Goal: Task Accomplishment & Management: Manage account settings

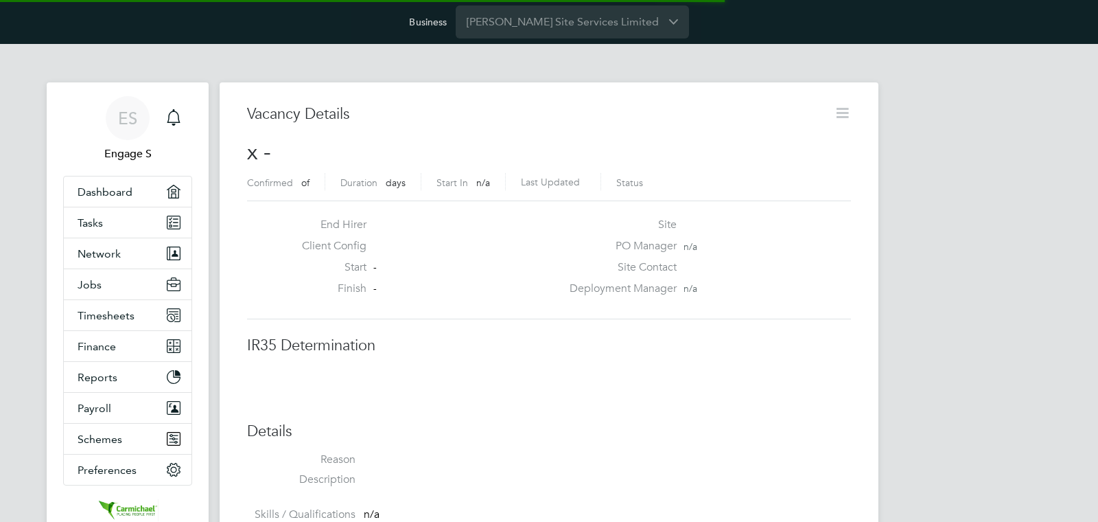
scroll to position [22, 296]
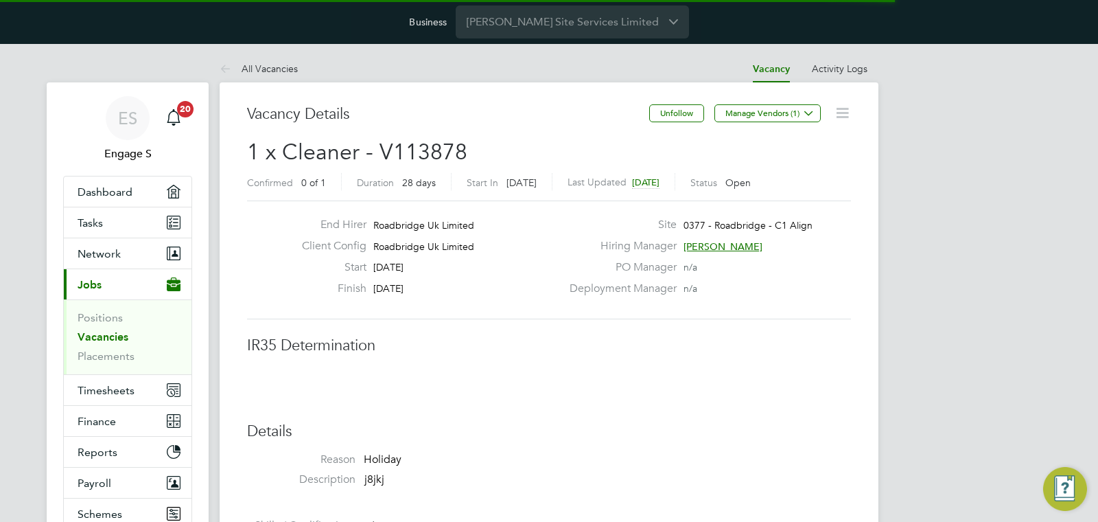
drag, startPoint x: 995, startPoint y: 229, endPoint x: 943, endPoint y: 196, distance: 61.7
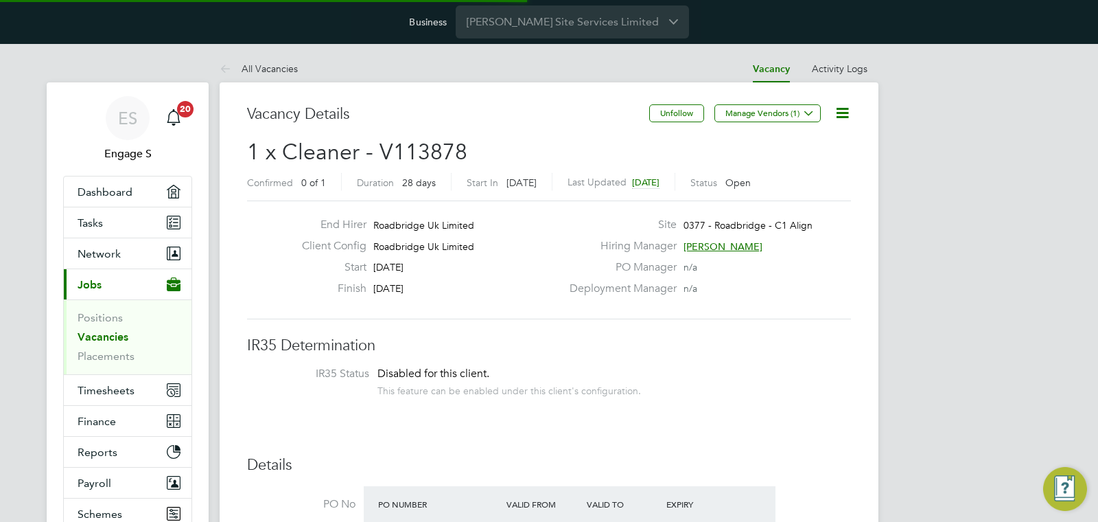
click at [842, 120] on icon at bounding box center [842, 112] width 17 height 17
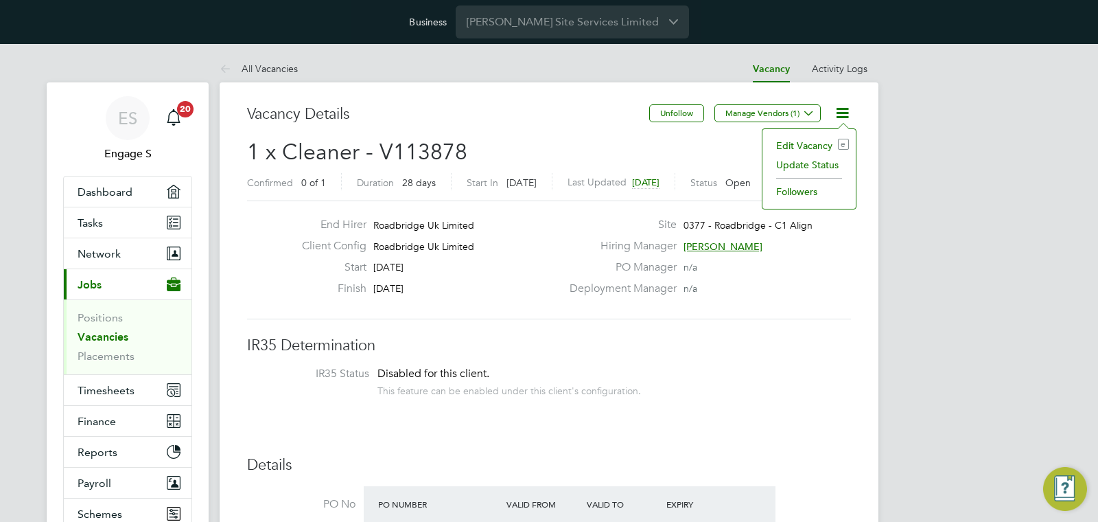
click at [828, 142] on li "Edit Vacancy e" at bounding box center [809, 145] width 80 height 19
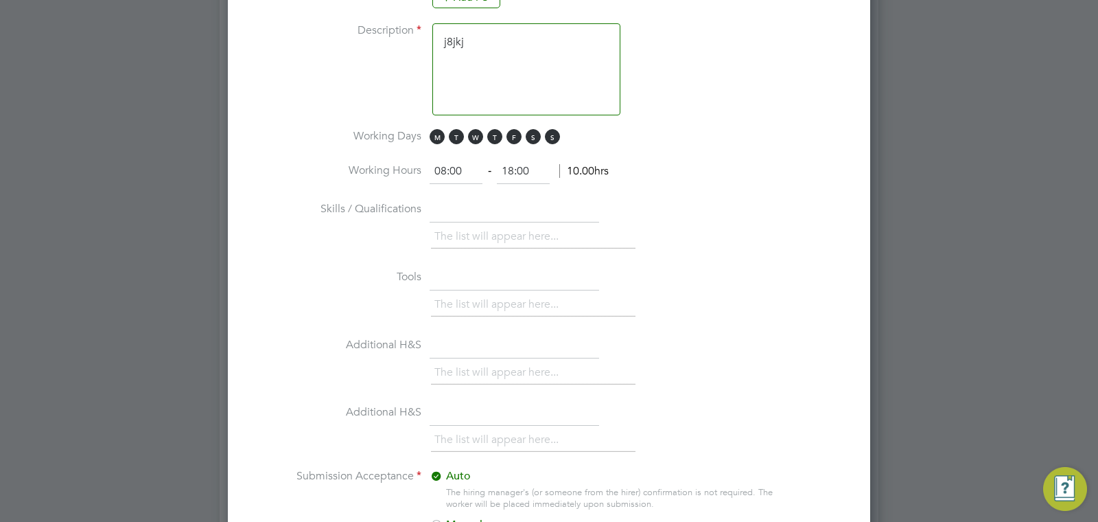
scroll to position [1387, 0]
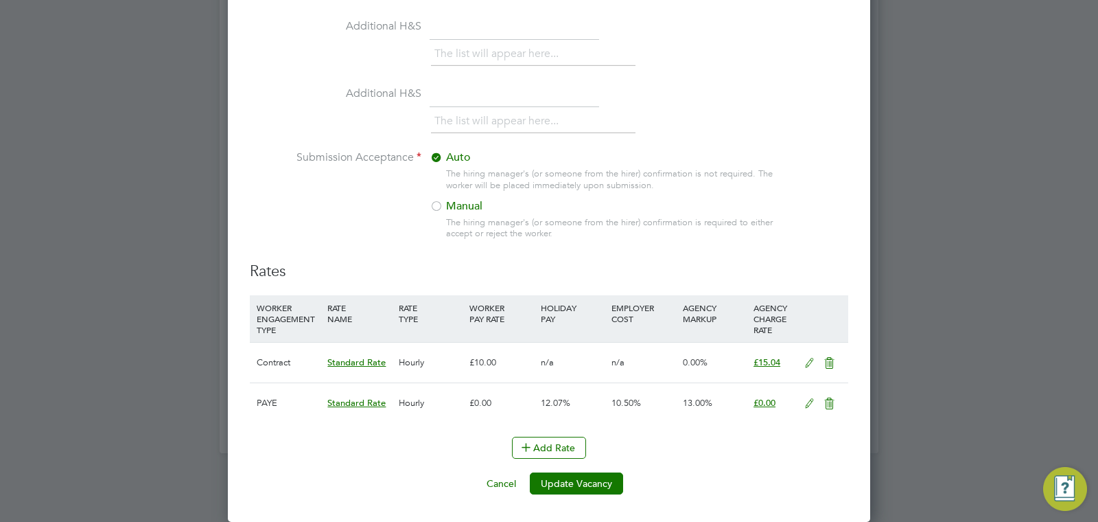
click at [808, 358] on icon at bounding box center [809, 363] width 17 height 11
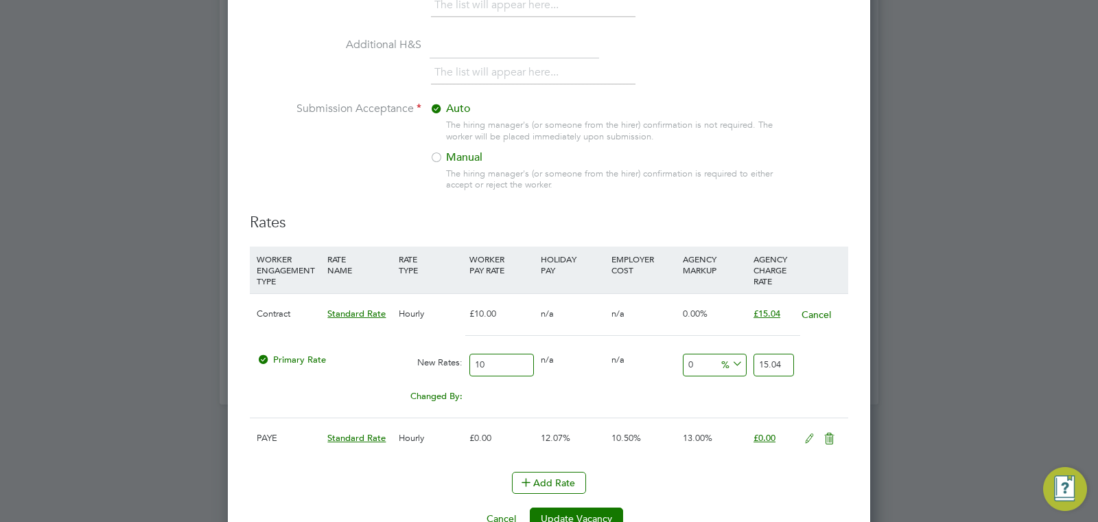
scroll to position [1471, 0]
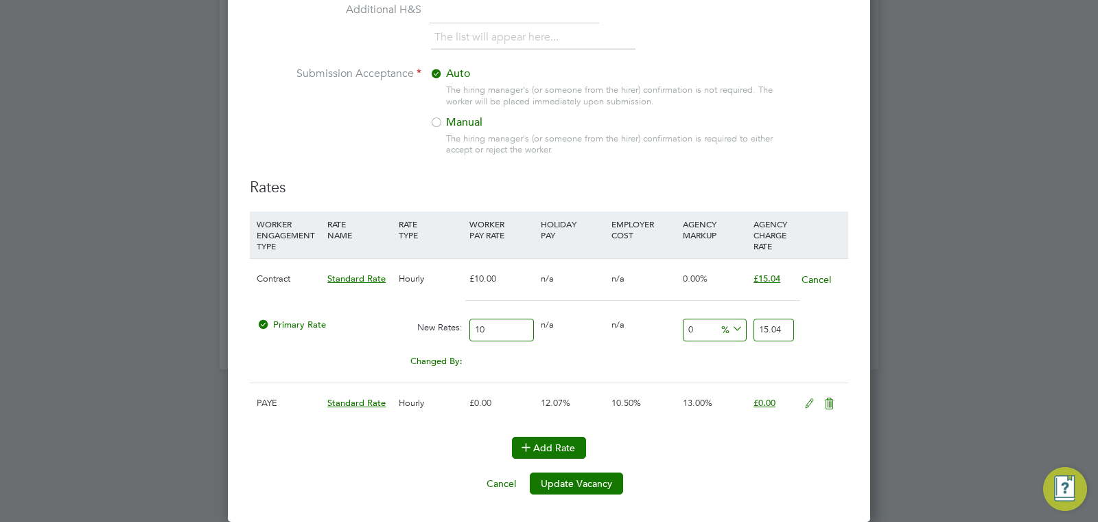
click at [570, 449] on button "Add Rate" at bounding box center [549, 447] width 74 height 22
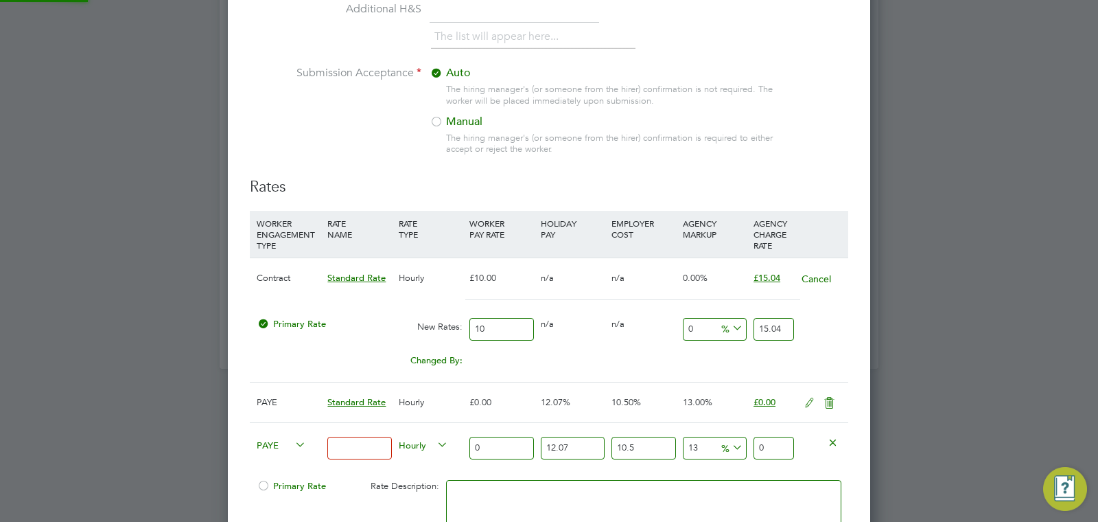
scroll to position [2031, 643]
click at [655, 185] on h3 "Rates" at bounding box center [549, 187] width 598 height 20
click at [729, 447] on icon at bounding box center [729, 447] width 0 height 19
drag, startPoint x: 731, startPoint y: 476, endPoint x: 725, endPoint y: 470, distance: 8.3
click at [730, 476] on li "£" at bounding box center [732, 482] width 33 height 18
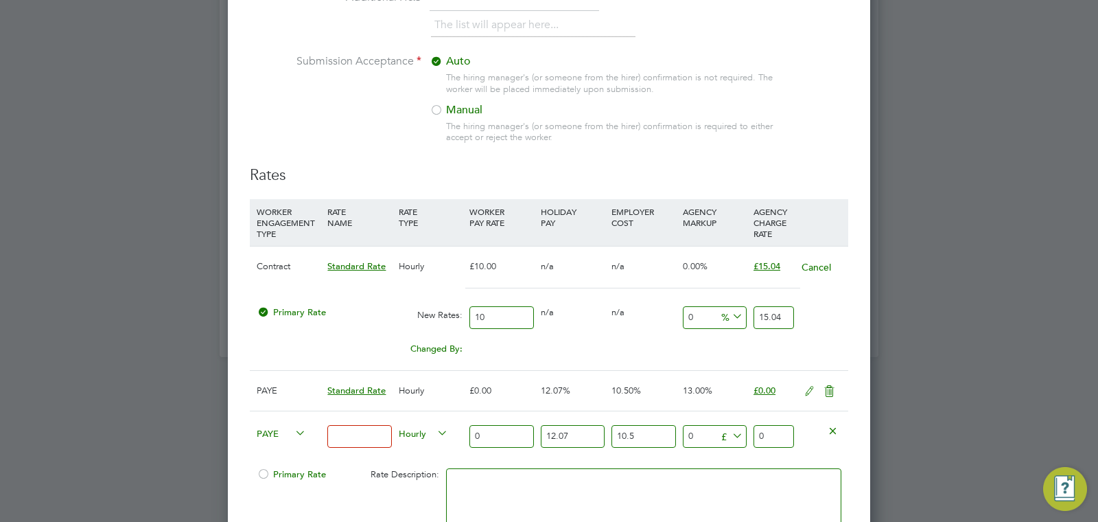
scroll to position [1605, 0]
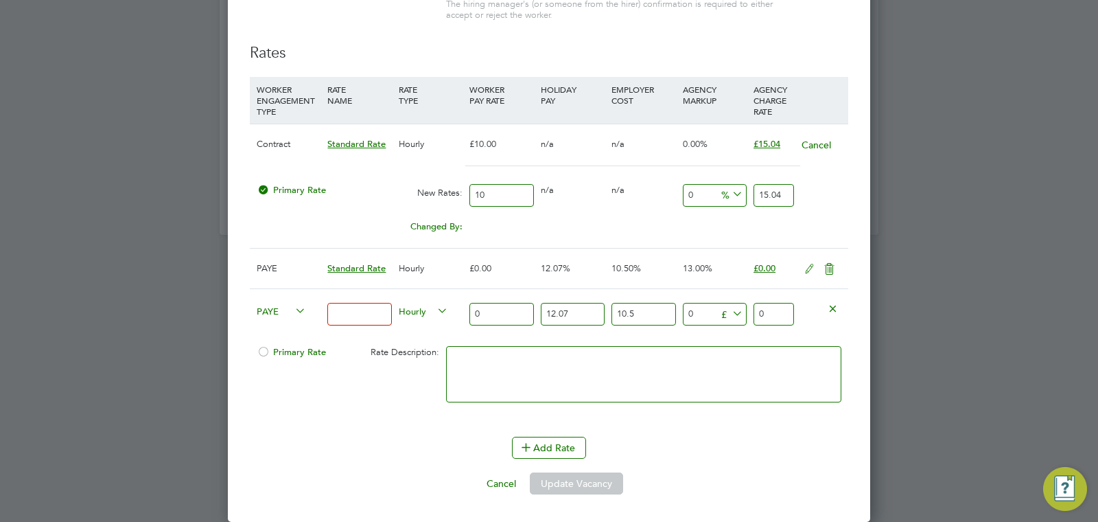
drag, startPoint x: 703, startPoint y: 315, endPoint x: 683, endPoint y: 309, distance: 21.5
click at [683, 309] on input "0" at bounding box center [715, 314] width 64 height 23
type input "5"
type input "54"
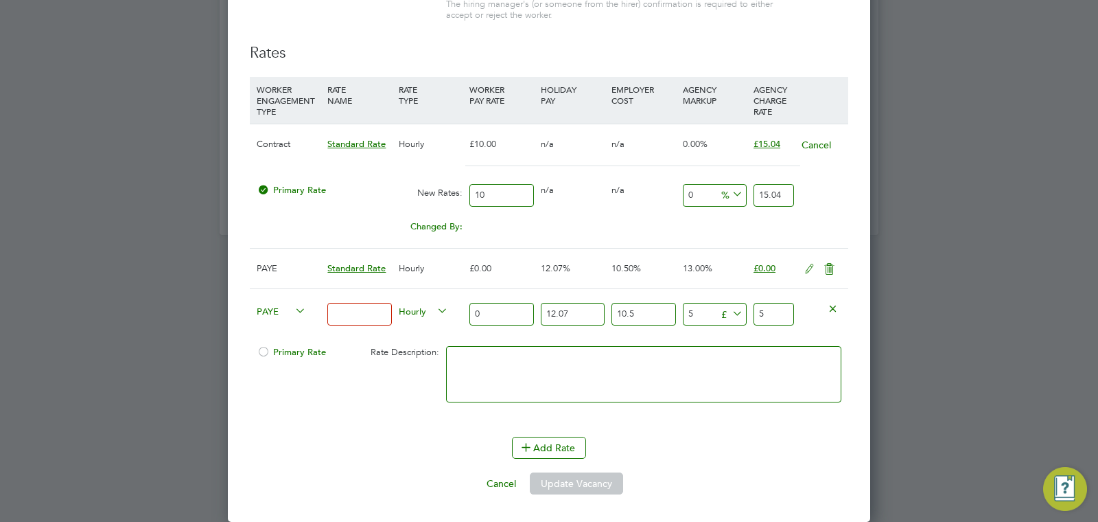
type input "54"
click at [729, 310] on icon at bounding box center [729, 313] width 0 height 19
click at [732, 329] on li "%" at bounding box center [731, 330] width 30 height 18
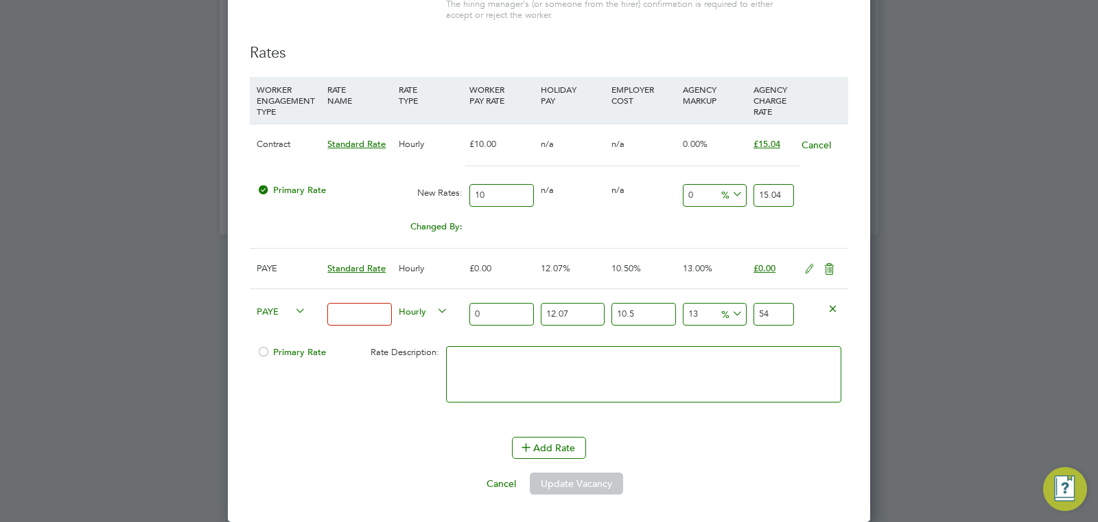
click at [815, 148] on button "Cancel" at bounding box center [816, 145] width 31 height 14
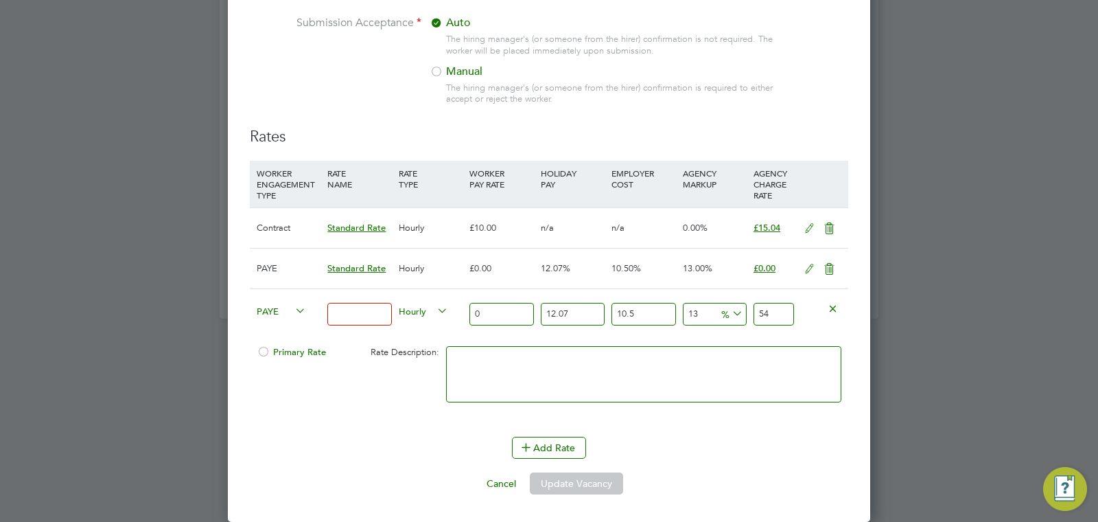
click at [830, 232] on icon at bounding box center [829, 228] width 17 height 11
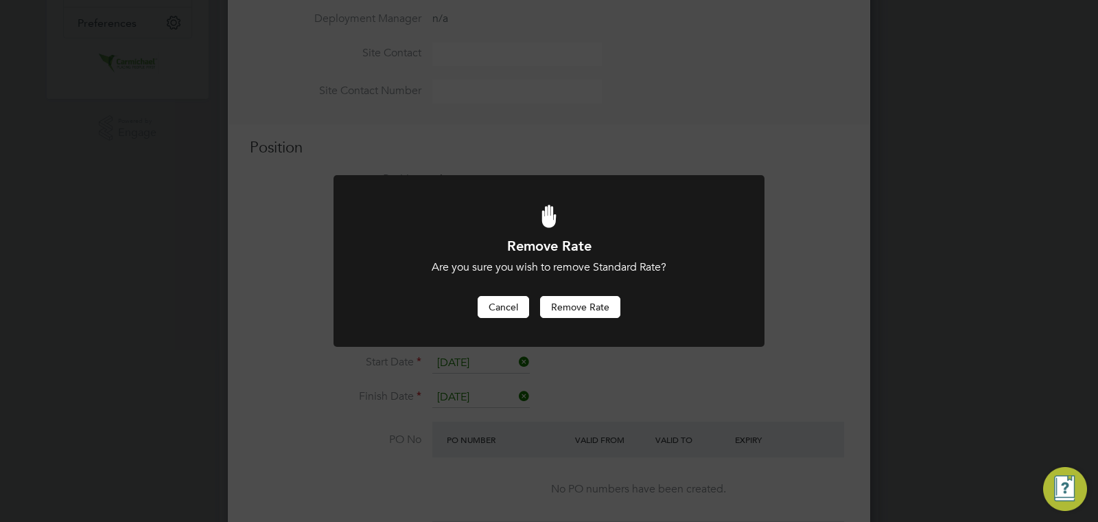
click at [506, 299] on button "Cancel" at bounding box center [503, 307] width 51 height 22
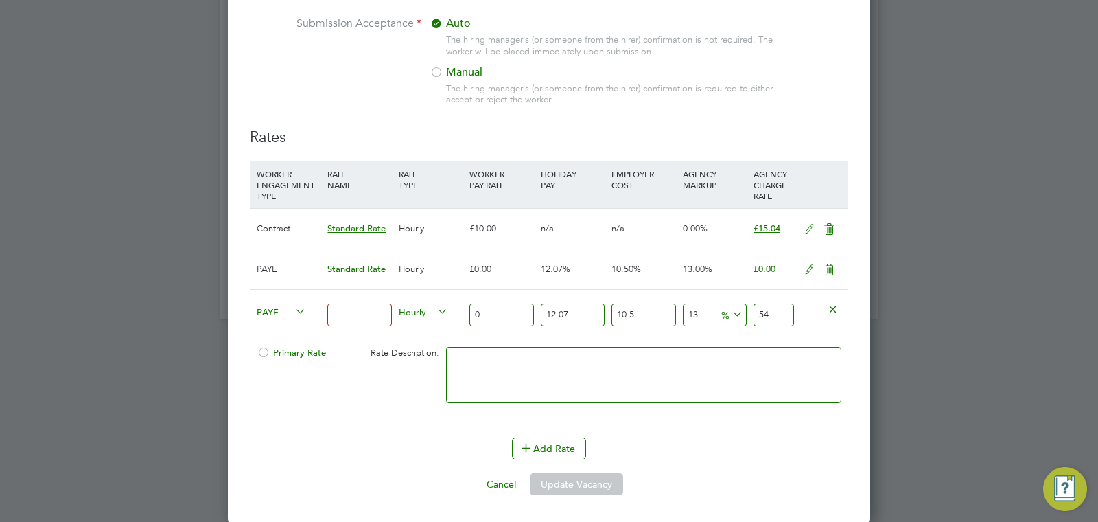
scroll to position [1521, 0]
click at [344, 314] on input at bounding box center [359, 314] width 64 height 23
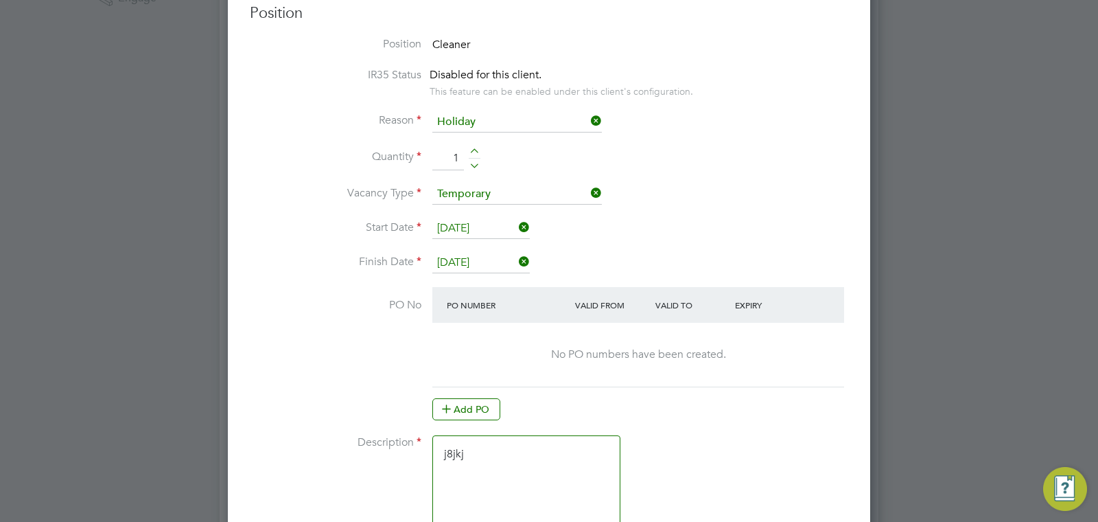
scroll to position [0, 0]
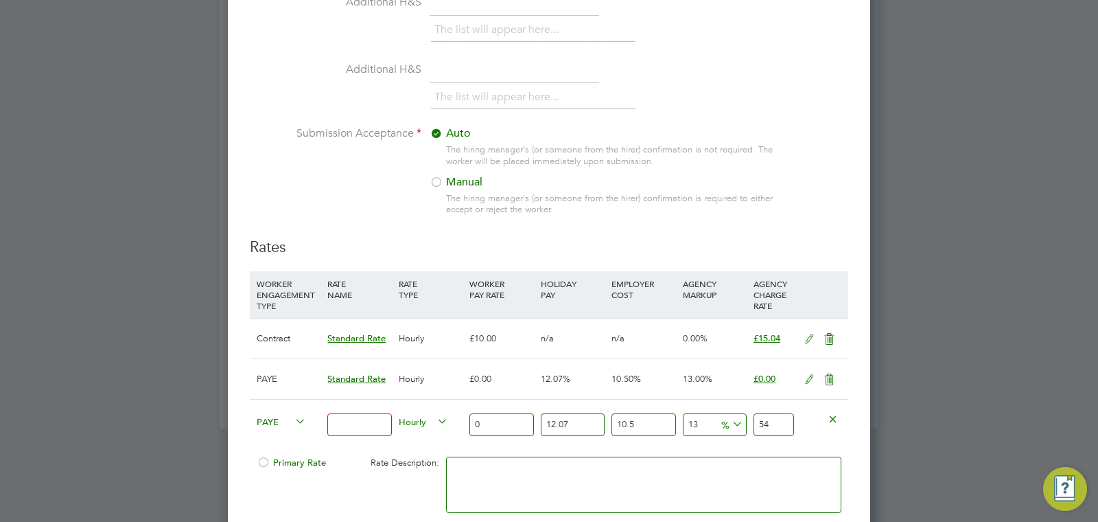
click at [830, 415] on icon at bounding box center [833, 418] width 10 height 10
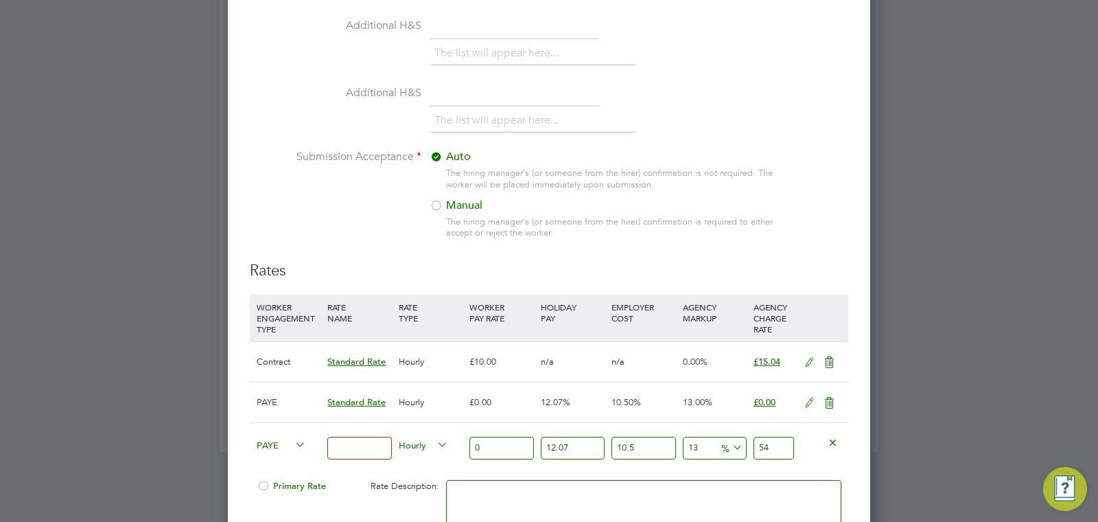
scroll to position [1814, 643]
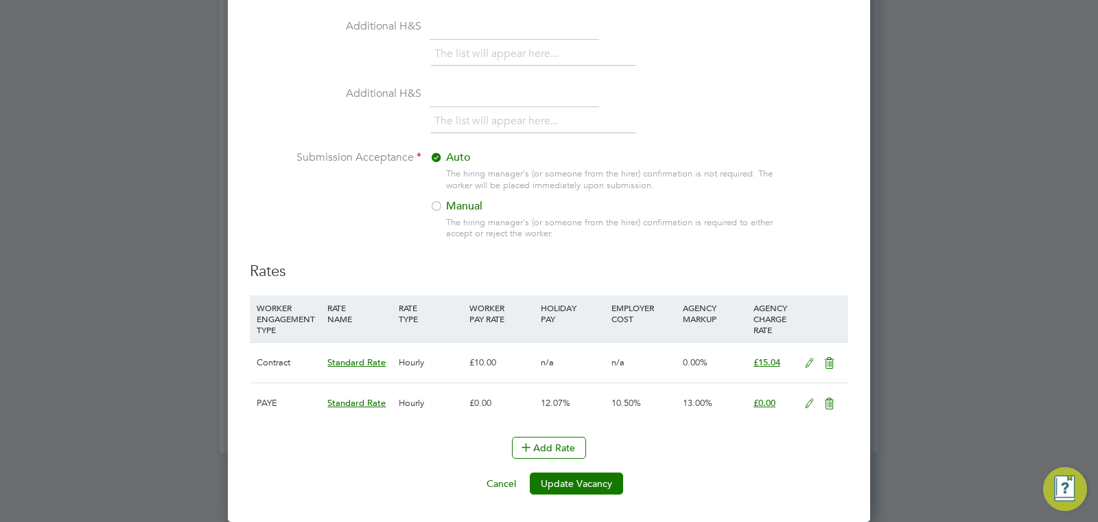
click at [806, 364] on icon at bounding box center [809, 363] width 17 height 11
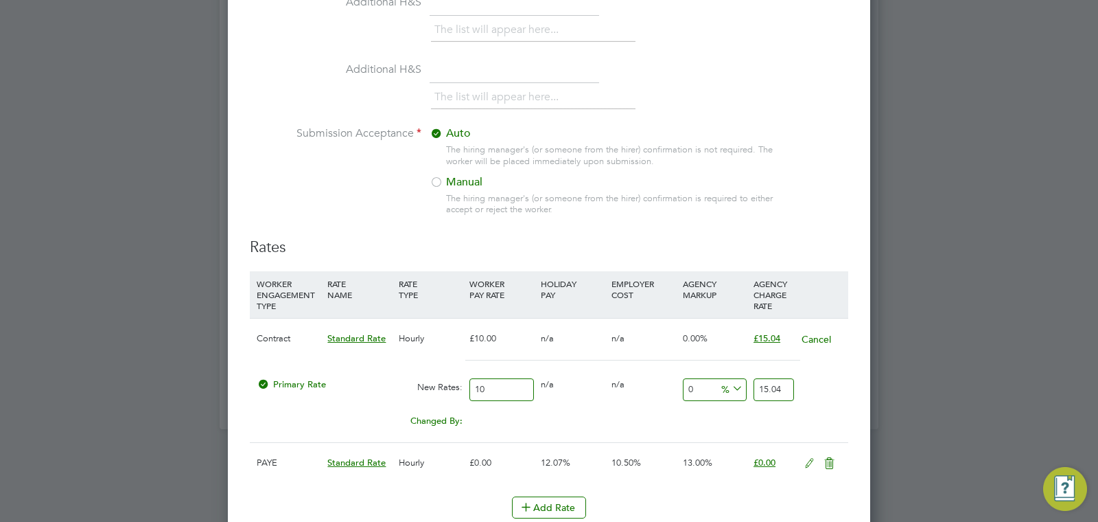
drag, startPoint x: 713, startPoint y: 388, endPoint x: 655, endPoint y: 375, distance: 59.0
click at [655, 378] on div "Primary Rate New Rates: 10 0 n/a 0 n/a 0 0 % 15.04" at bounding box center [549, 389] width 598 height 36
type input "10"
click at [729, 385] on icon at bounding box center [729, 388] width 0 height 19
click at [727, 416] on li "£" at bounding box center [732, 423] width 33 height 18
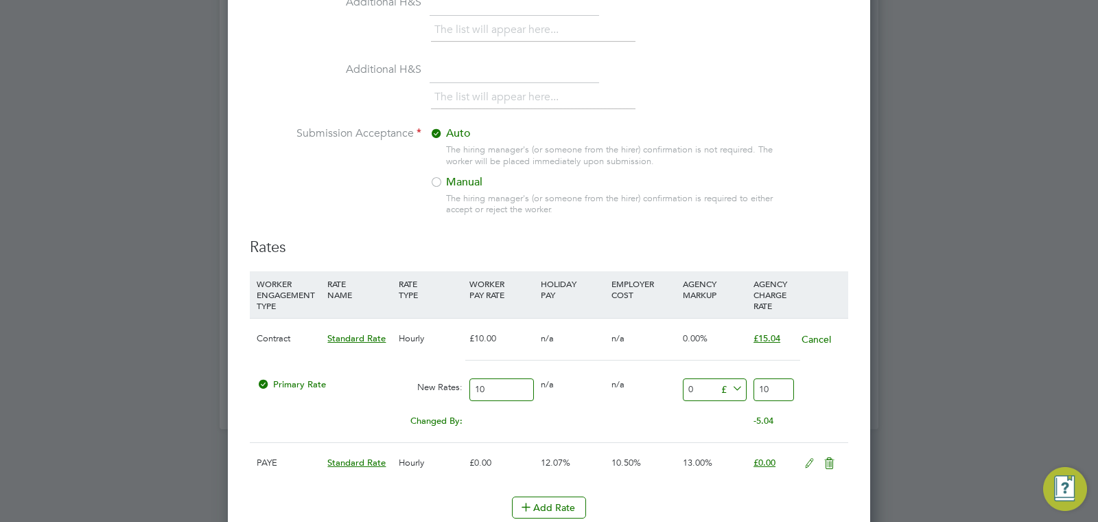
drag, startPoint x: 704, startPoint y: 390, endPoint x: 684, endPoint y: 379, distance: 23.1
click at [670, 386] on div "Primary Rate New Rates: 10 0 n/a 0 n/a 0 0 £ 10" at bounding box center [549, 389] width 598 height 36
type input "10"
type input "1"
type input "11"
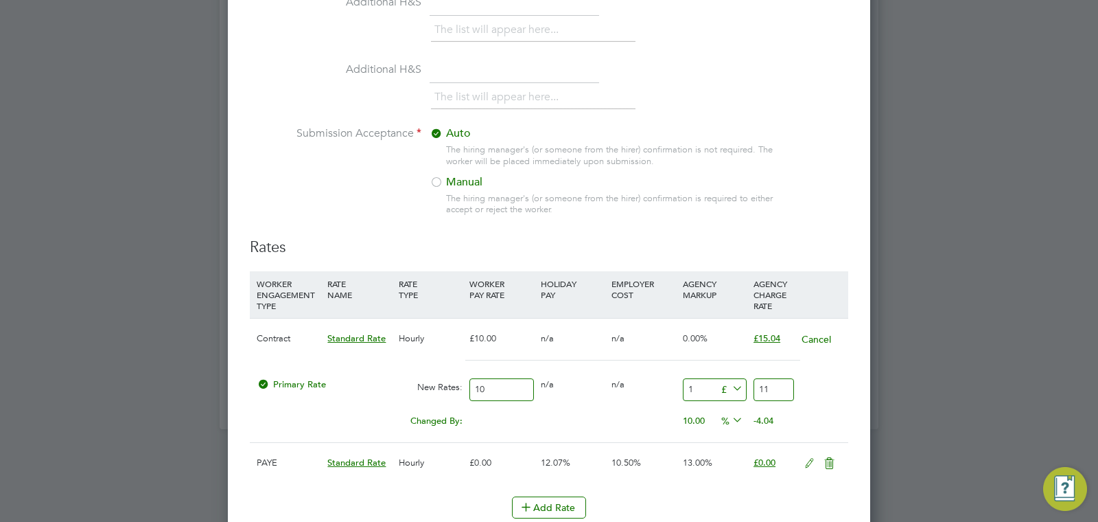
type input "100"
type input "10"
type input "20"
click at [723, 365] on div at bounding box center [549, 366] width 598 height 12
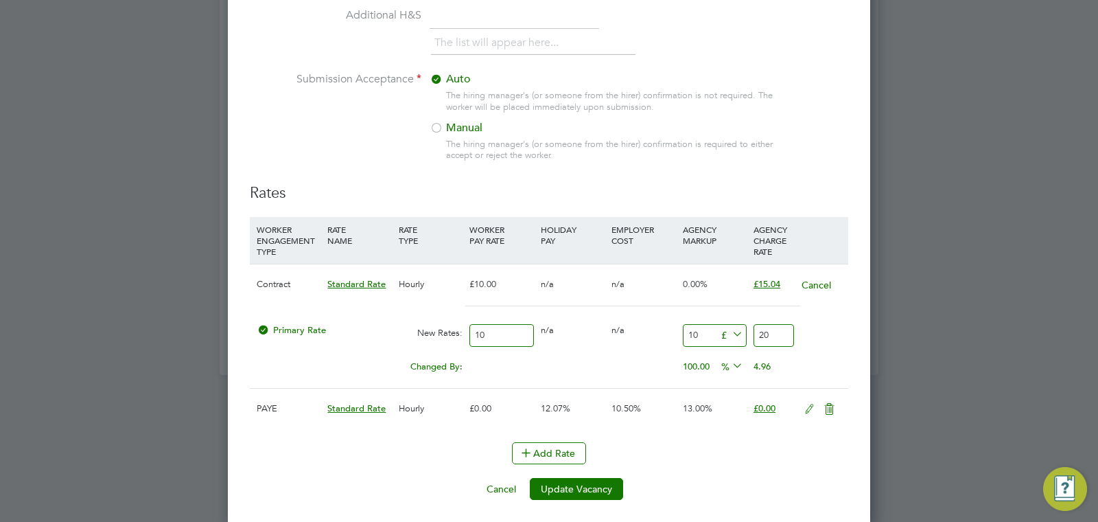
scroll to position [1471, 0]
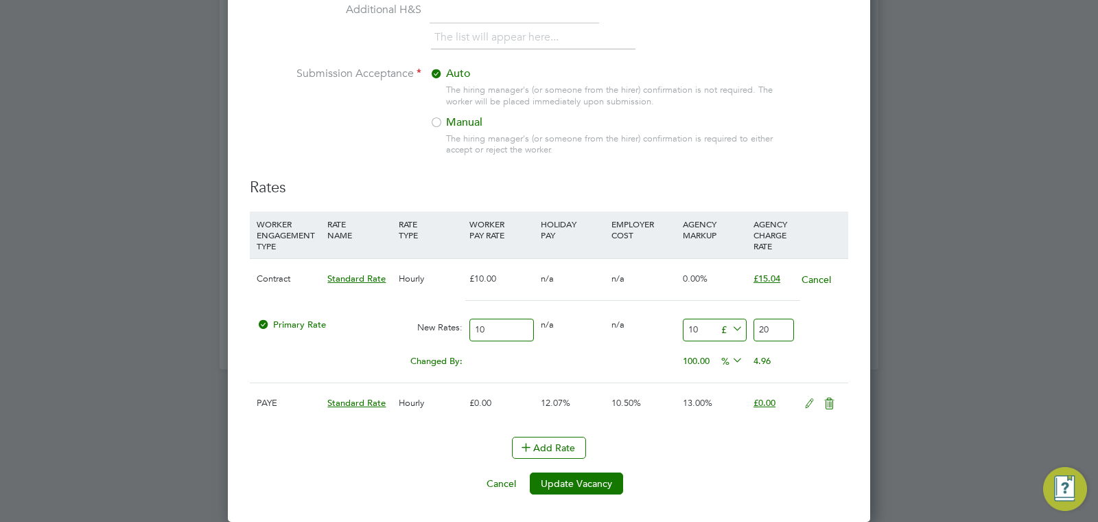
click at [729, 329] on icon at bounding box center [729, 328] width 0 height 19
click at [732, 345] on li "%" at bounding box center [731, 345] width 30 height 18
click at [729, 332] on icon at bounding box center [729, 328] width 0 height 19
click at [732, 357] on li "£" at bounding box center [732, 363] width 33 height 18
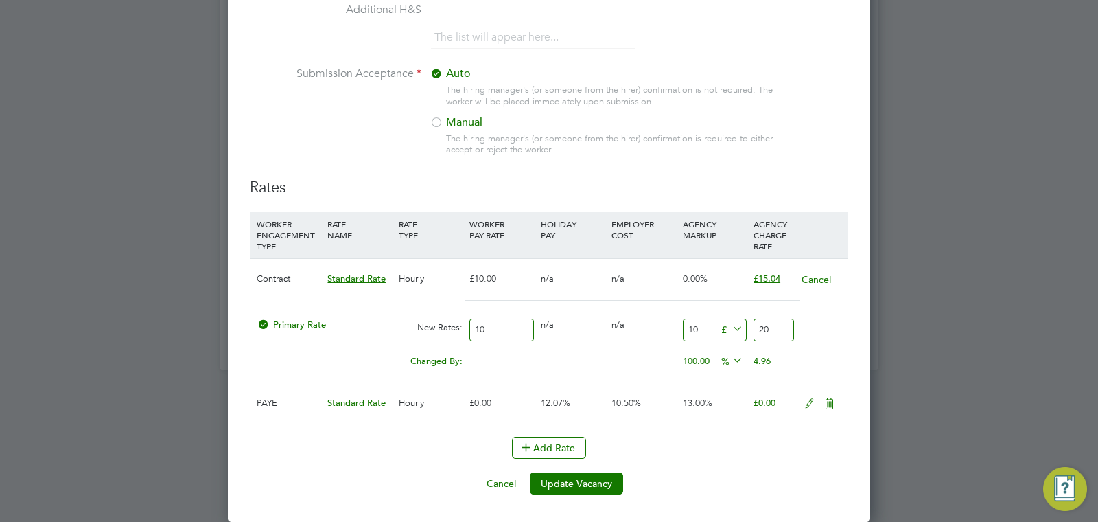
drag, startPoint x: 703, startPoint y: 331, endPoint x: 666, endPoint y: 327, distance: 37.2
click at [666, 327] on div "Primary Rate New Rates: 10 0 n/a 0 n/a 100 10 £ 20" at bounding box center [549, 330] width 598 height 36
type input "1"
type input "11"
type input "1"
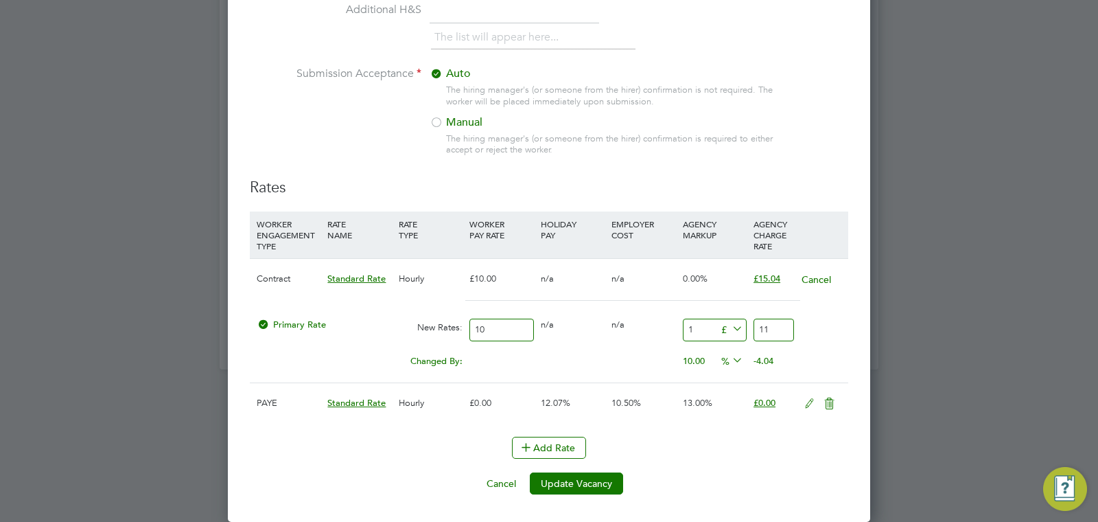
click at [718, 309] on div at bounding box center [549, 306] width 598 height 12
click at [601, 473] on button "Update Vacancy" at bounding box center [576, 483] width 93 height 22
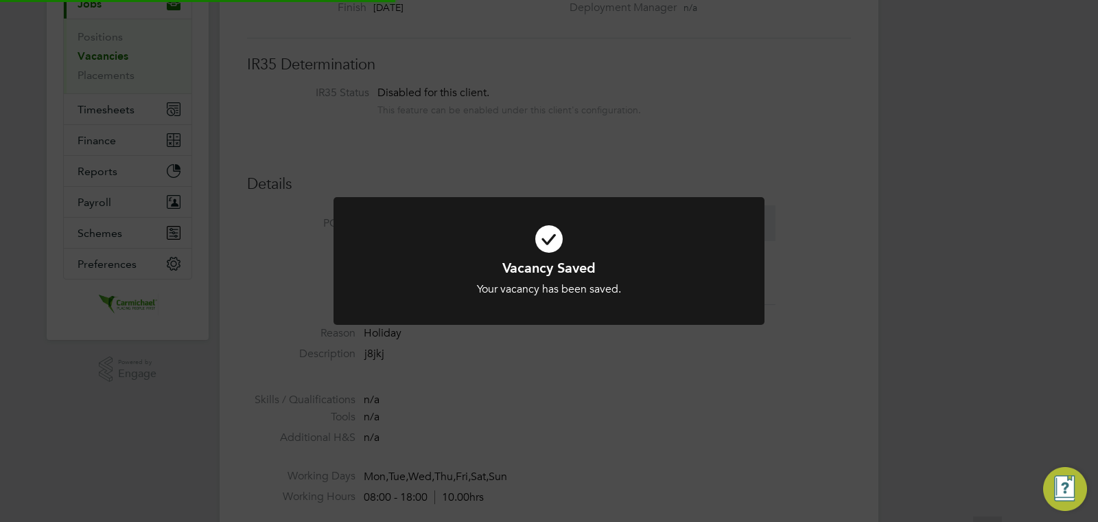
scroll to position [0, 0]
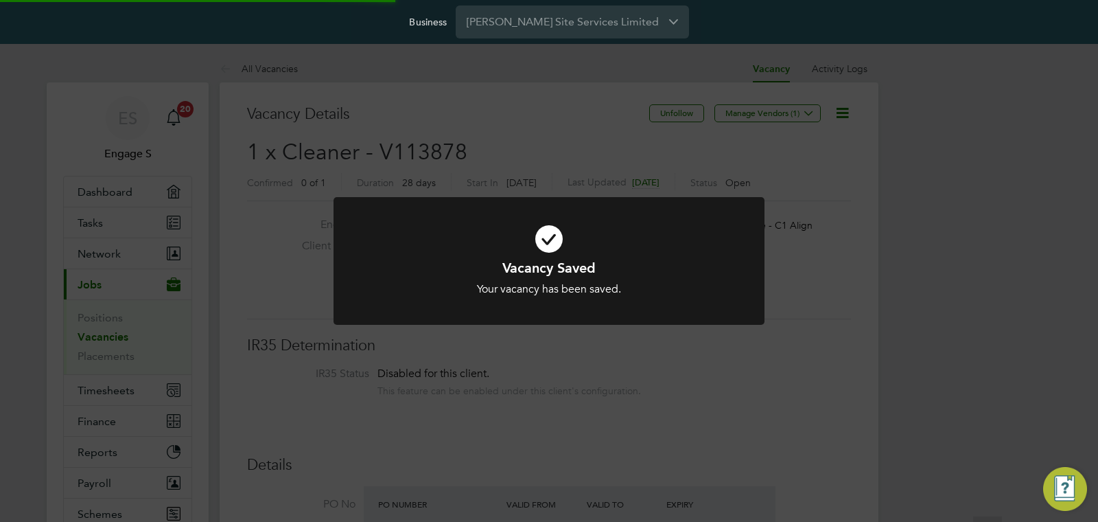
click at [949, 274] on div "Vacancy Saved Your vacancy has been saved. Cancel Okay" at bounding box center [549, 261] width 1098 height 522
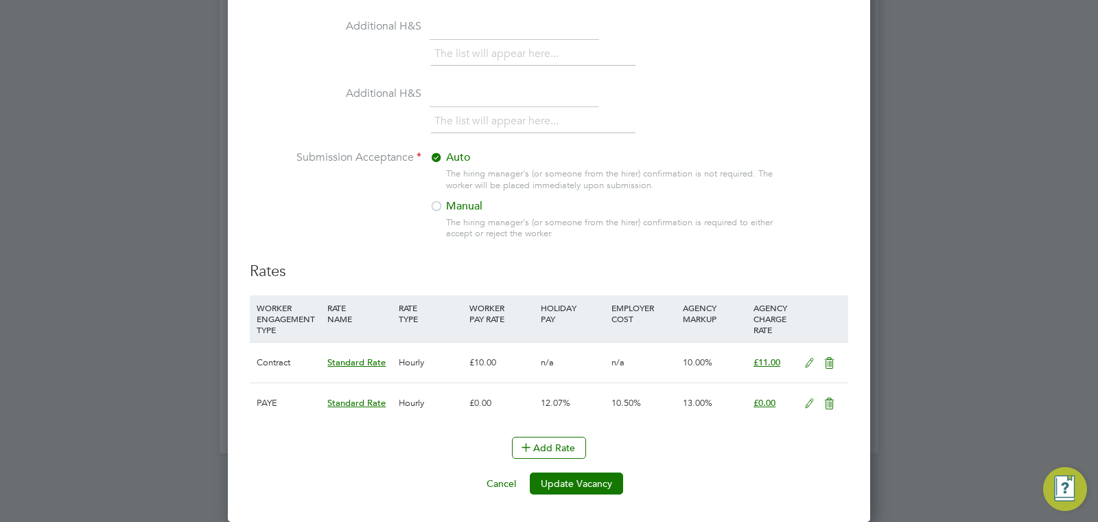
click at [801, 364] on icon at bounding box center [809, 363] width 17 height 11
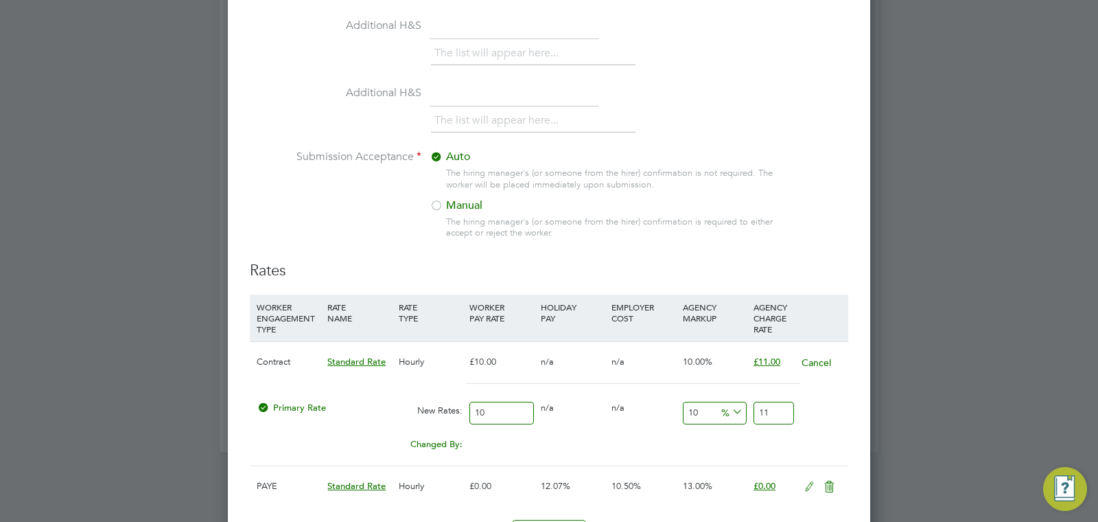
click at [729, 410] on icon at bounding box center [729, 411] width 0 height 19
click at [736, 441] on li "£" at bounding box center [732, 446] width 33 height 18
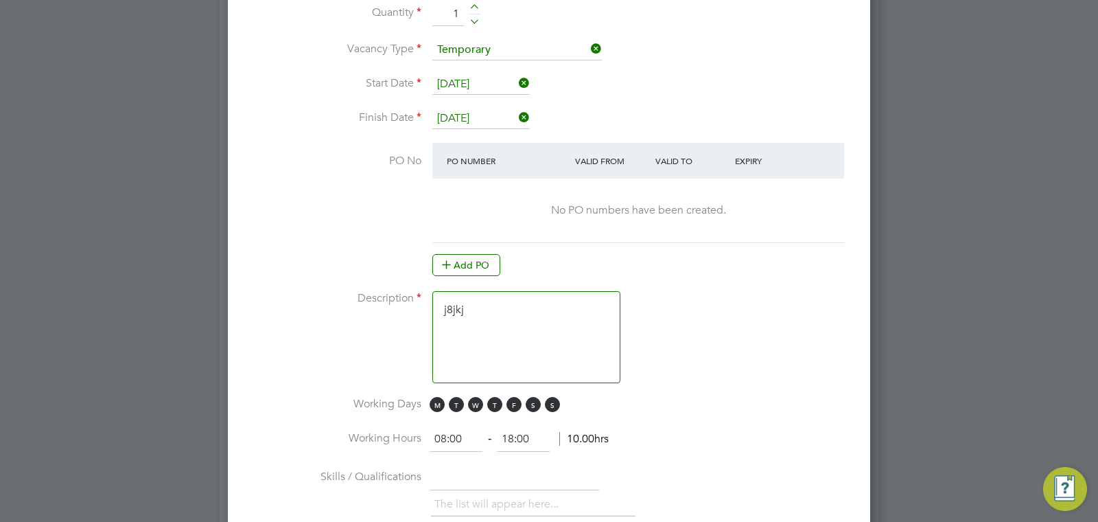
scroll to position [1471, 0]
